Goal: Information Seeking & Learning: Learn about a topic

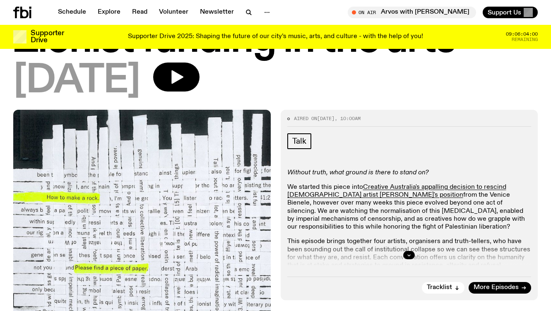
scroll to position [176, 0]
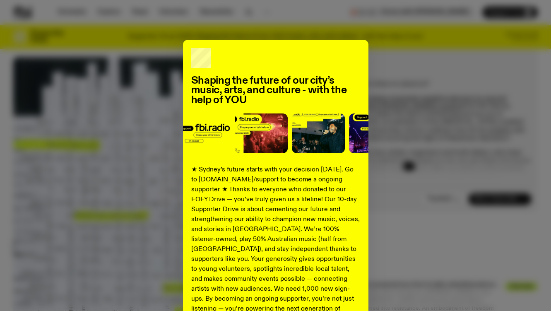
click at [416, 82] on div "Shaping the future of our city’s music, arts, and culture - with the help of YO…" at bounding box center [275, 210] width 525 height 341
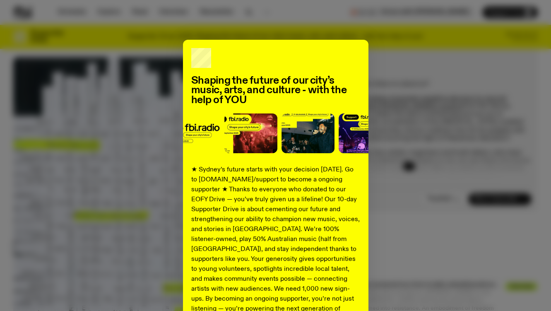
scroll to position [99, 0]
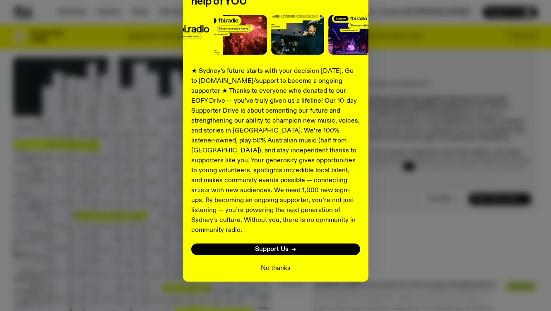
click at [282, 264] on button "No thanks" at bounding box center [276, 269] width 30 height 10
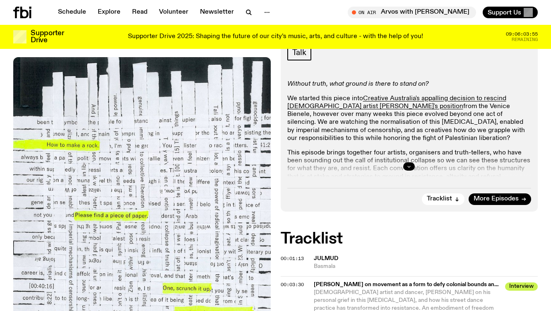
click at [409, 167] on icon "button" at bounding box center [409, 166] width 5 height 5
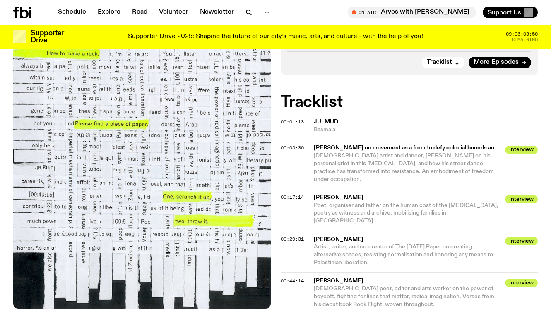
scroll to position [474, 0]
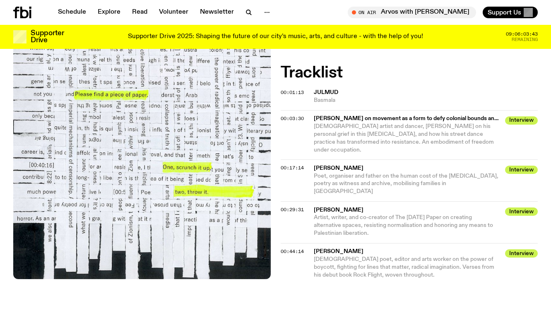
click at [515, 208] on span "Interview" at bounding box center [521, 212] width 33 height 8
click at [453, 215] on span "Artist, writer, and co-creator of The [DATE] Paper on creating alternative spac…" at bounding box center [407, 226] width 187 height 24
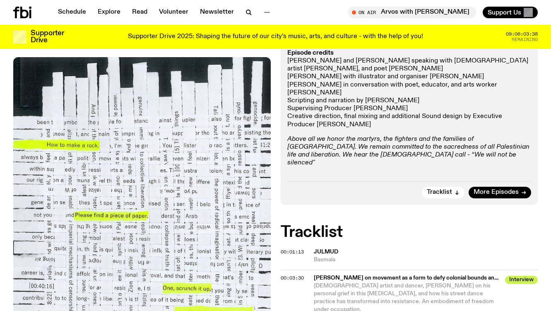
scroll to position [313, 0]
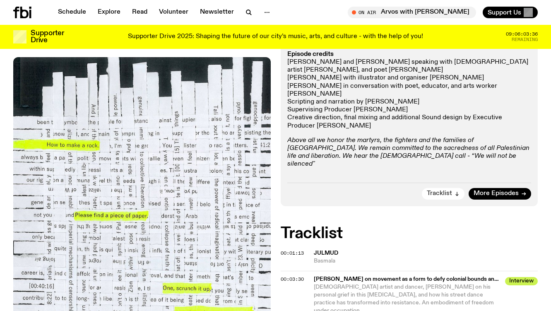
click at [445, 195] on span "Tracklist" at bounding box center [439, 194] width 25 height 6
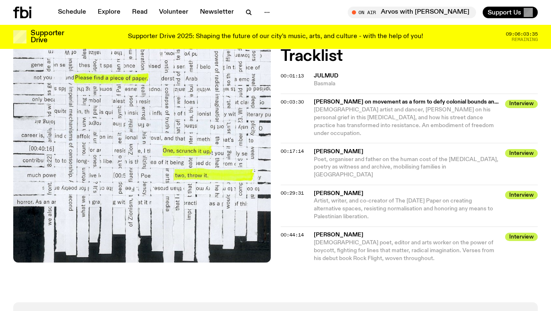
click at [504, 227] on div "00:44:14 [PERSON_NAME] Interview [DEMOGRAPHIC_DATA] poet, editor and arts worke…" at bounding box center [410, 245] width 258 height 36
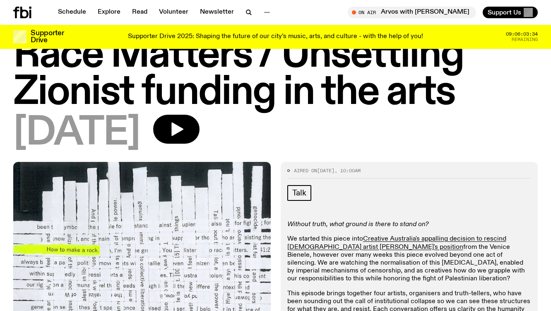
scroll to position [44, 0]
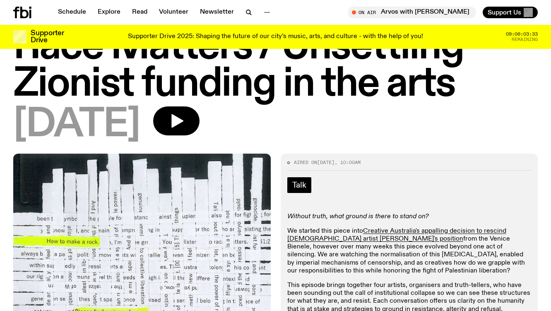
click at [299, 189] on span "Talk" at bounding box center [300, 185] width 14 height 9
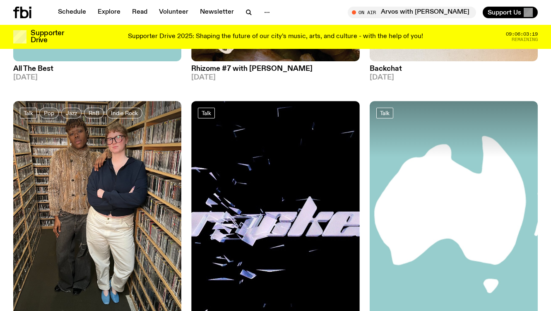
scroll to position [708, 0]
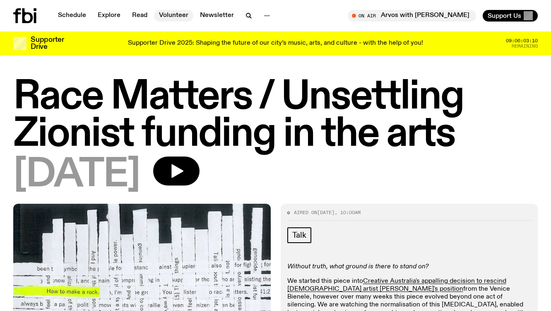
click at [172, 14] on link "Volunteer" at bounding box center [173, 16] width 39 height 12
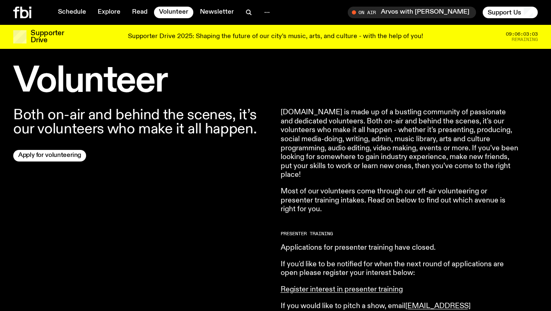
scroll to position [237, 0]
